Goal: Task Accomplishment & Management: Manage account settings

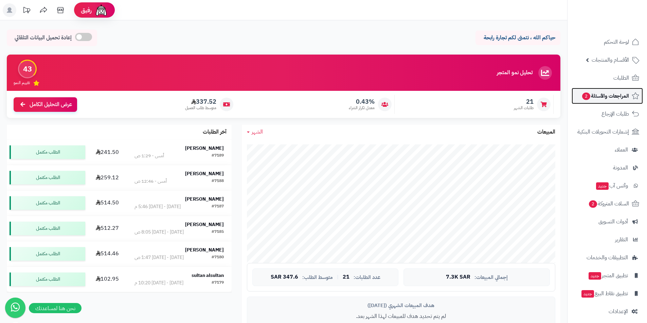
click at [604, 100] on span "المراجعات والأسئلة 2" at bounding box center [605, 96] width 48 height 10
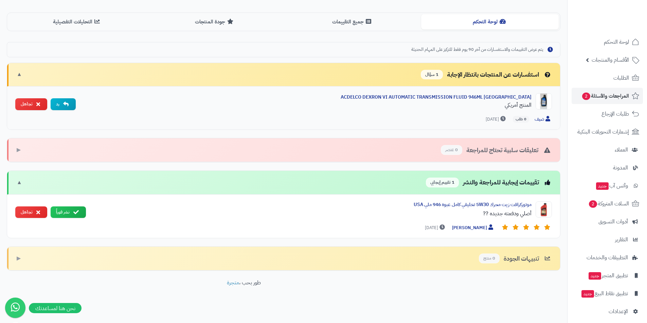
scroll to position [160, 0]
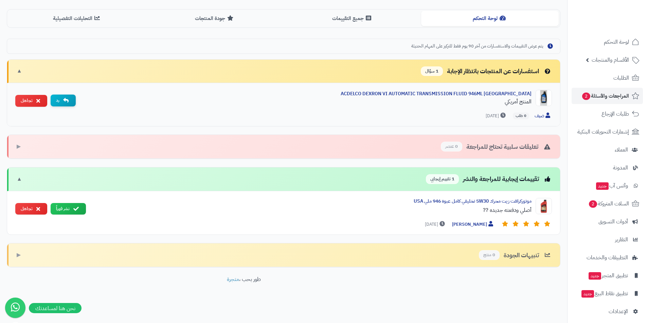
click at [70, 103] on button "رد" at bounding box center [63, 101] width 25 height 12
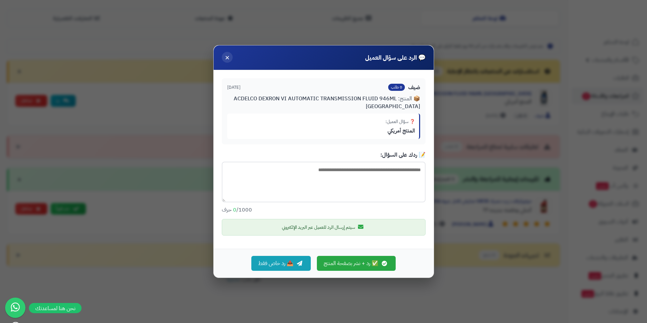
click at [226, 59] on span "×" at bounding box center [227, 58] width 5 height 12
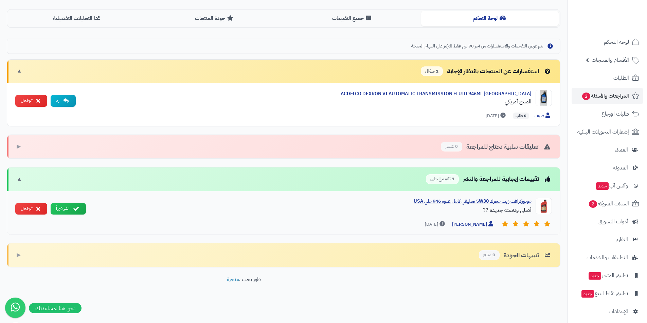
click at [478, 201] on div "موتوركرافت زيت محرك 5W30 تخليقي كامل عبوة 946 ملي USA" at bounding box center [311, 201] width 440 height 7
click at [478, 200] on div "موتوركرافت زيت محرك 5W30 تخليقي كامل عبوة 946 ملي USA" at bounding box center [311, 201] width 440 height 7
click at [447, 147] on span "0 عنصر" at bounding box center [451, 147] width 21 height 10
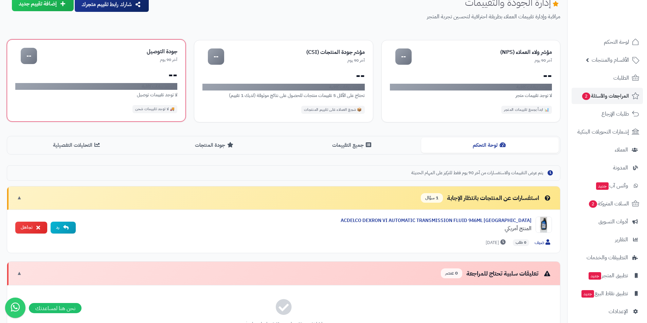
scroll to position [0, 0]
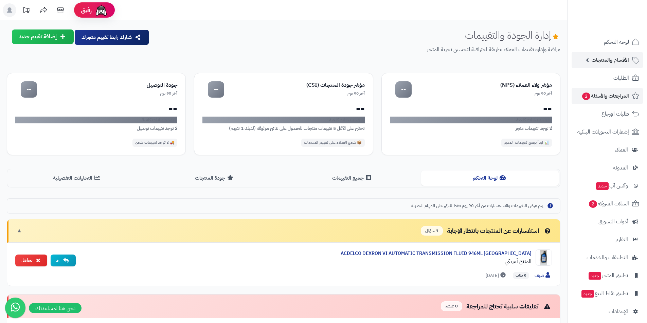
click at [599, 54] on link "الأقسام والمنتجات" at bounding box center [606, 60] width 71 height 16
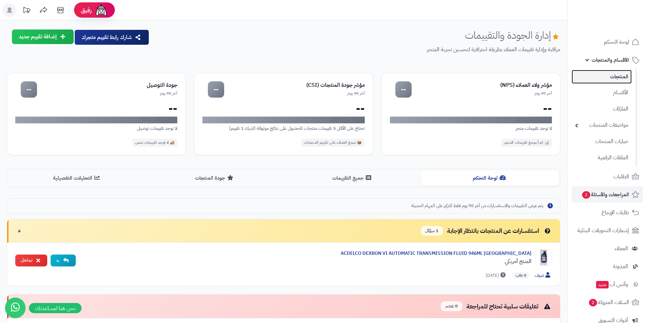
click at [599, 73] on link "المنتجات" at bounding box center [601, 77] width 60 height 14
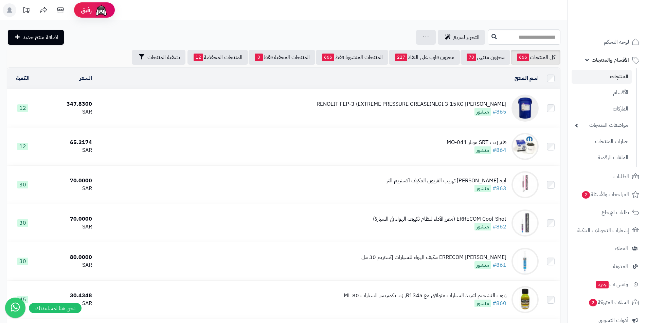
click at [527, 108] on img at bounding box center [524, 108] width 27 height 27
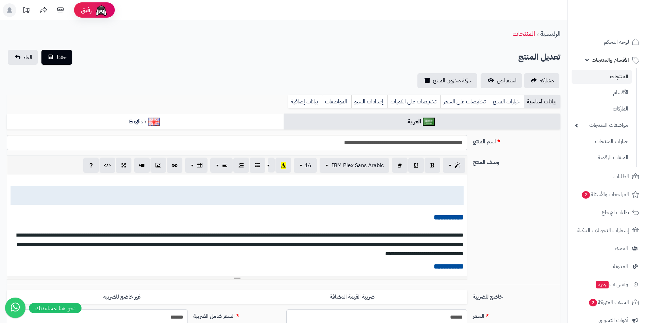
select select
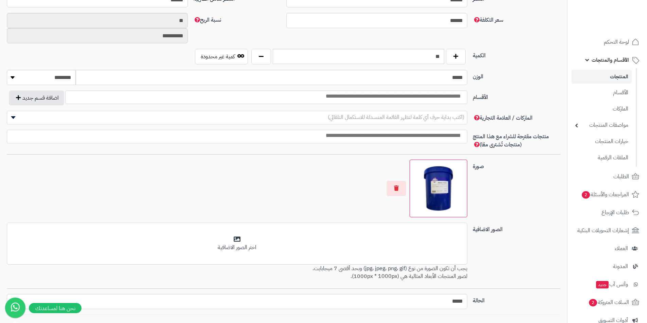
scroll to position [363, 0]
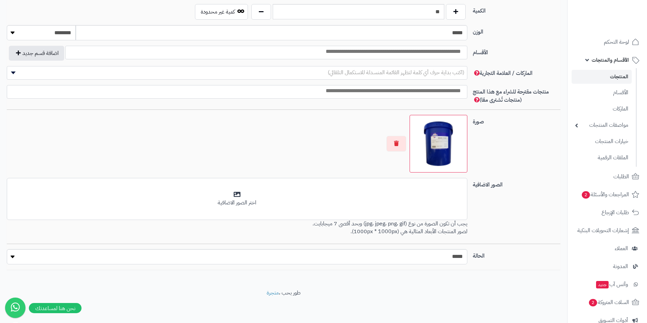
click at [425, 139] on img at bounding box center [438, 144] width 52 height 52
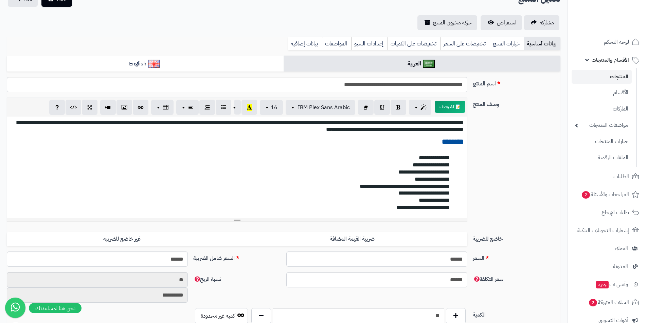
scroll to position [57, 0]
